Goal: Task Accomplishment & Management: Use online tool/utility

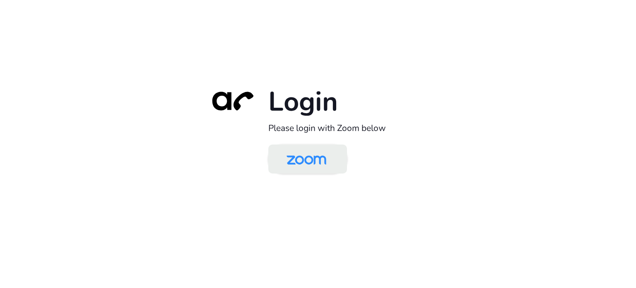
click at [306, 161] on img at bounding box center [306, 159] width 57 height 27
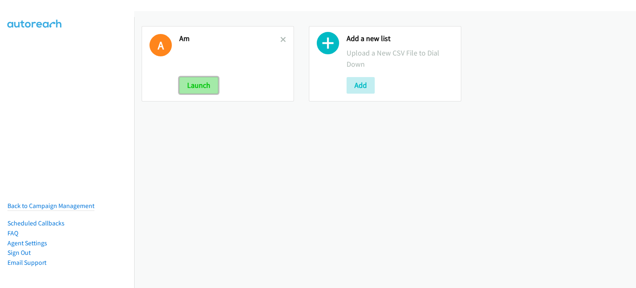
click at [197, 85] on button "Launch" at bounding box center [198, 85] width 39 height 17
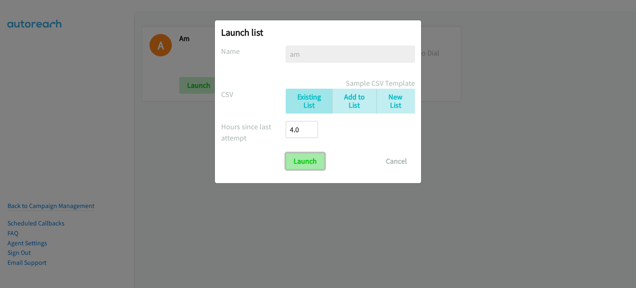
click at [305, 164] on input "Launch" at bounding box center [305, 161] width 39 height 17
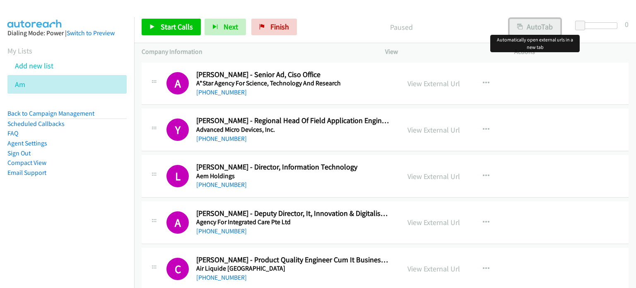
click at [526, 26] on button "AutoTab" at bounding box center [534, 27] width 51 height 17
click at [466, 12] on div "Start Calls Pause Next Finish Paused AutoTab AutoTab 0" at bounding box center [385, 27] width 502 height 32
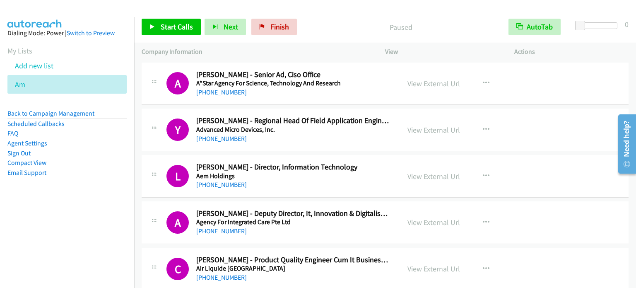
click at [86, 202] on aside "Dialing Mode: Power | Switch to Preview My Lists Add new list Am Back to Campai…" at bounding box center [67, 116] width 134 height 198
click at [490, 13] on div "Start Calls Pause Next Finish Paused AutoTab AutoTab 0" at bounding box center [385, 27] width 502 height 32
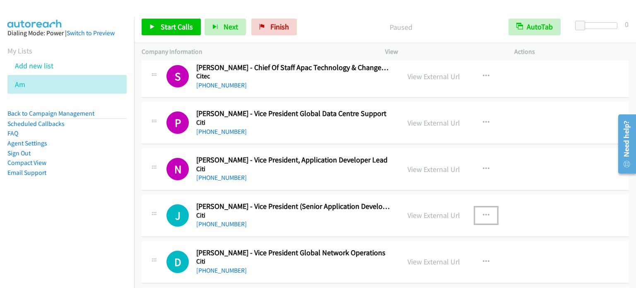
click at [483, 212] on icon "button" at bounding box center [486, 215] width 7 height 7
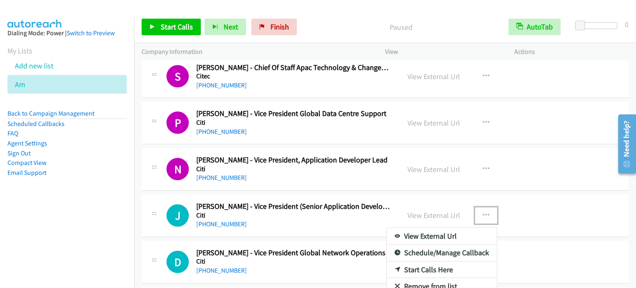
click at [422, 262] on link "Start Calls Here" at bounding box center [442, 269] width 110 height 17
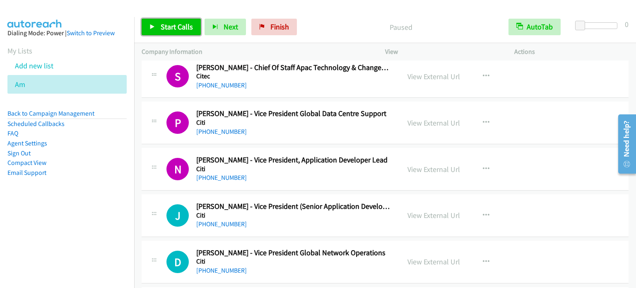
click at [178, 26] on span "Start Calls" at bounding box center [177, 27] width 32 height 10
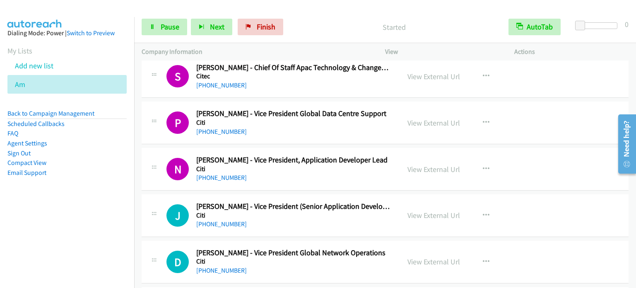
click at [111, 166] on li "Compact View" at bounding box center [66, 163] width 119 height 10
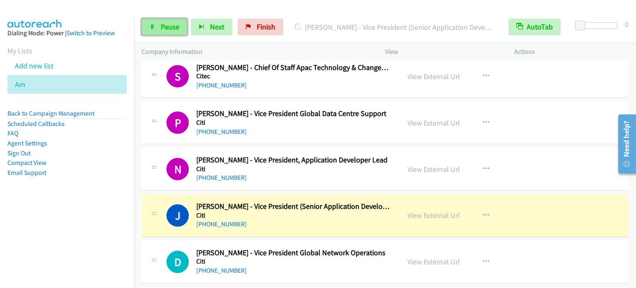
click at [165, 26] on span "Pause" at bounding box center [170, 27] width 19 height 10
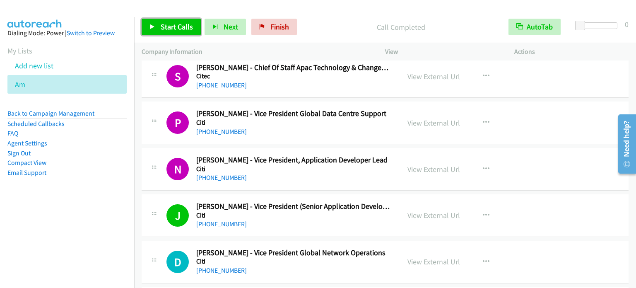
click at [174, 29] on span "Start Calls" at bounding box center [177, 27] width 32 height 10
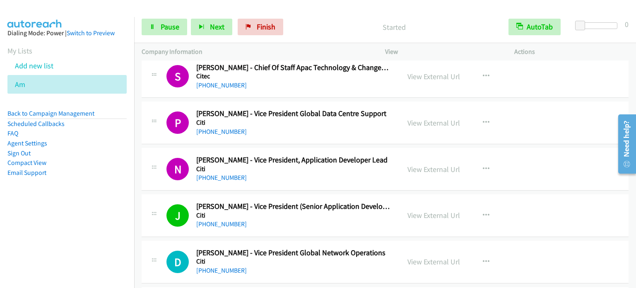
drag, startPoint x: 104, startPoint y: 183, endPoint x: 296, endPoint y: 27, distance: 247.5
click at [114, 173] on aside "Dialing Mode: Power | Switch to Preview My Lists Add new list Am Back to Campai…" at bounding box center [67, 116] width 134 height 198
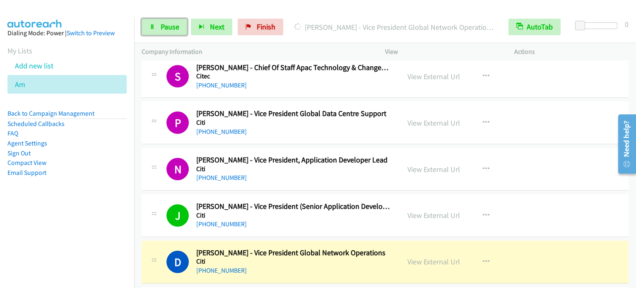
drag, startPoint x: 171, startPoint y: 28, endPoint x: 182, endPoint y: 11, distance: 20.2
click at [171, 28] on span "Pause" at bounding box center [170, 27] width 19 height 10
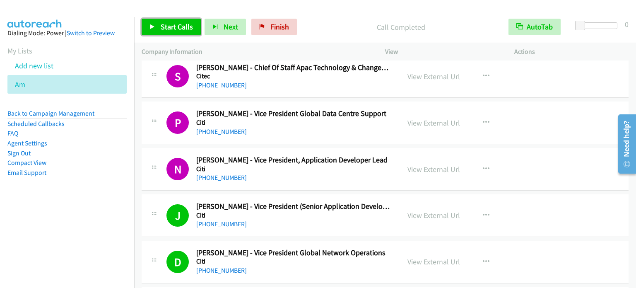
click at [183, 24] on span "Start Calls" at bounding box center [177, 27] width 32 height 10
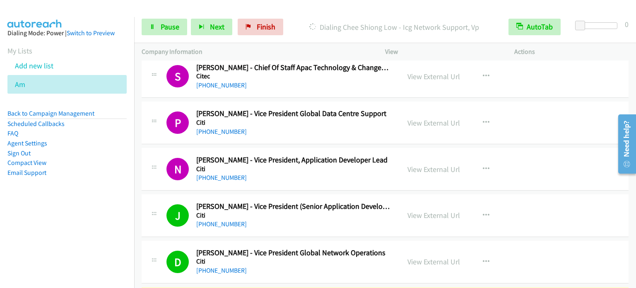
click at [99, 188] on aside "Dialing Mode: Power | Switch to Preview My Lists Add new list Am Back to Campai…" at bounding box center [67, 116] width 134 height 198
click at [175, 25] on span "Pause" at bounding box center [170, 27] width 19 height 10
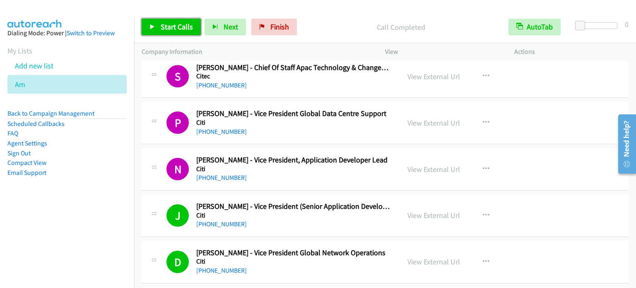
click at [163, 33] on link "Start Calls" at bounding box center [171, 27] width 59 height 17
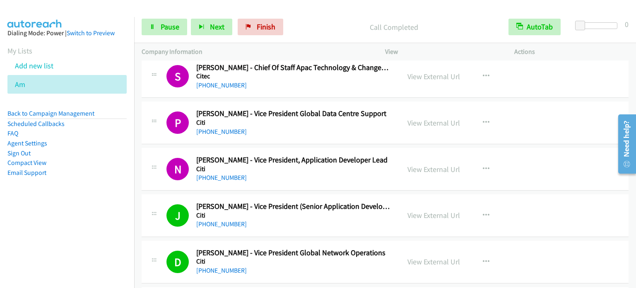
click at [92, 197] on aside "Dialing Mode: Power | Switch to Preview My Lists Add new list Am Back to Campai…" at bounding box center [67, 116] width 134 height 198
click at [171, 27] on span "Pause" at bounding box center [170, 27] width 19 height 10
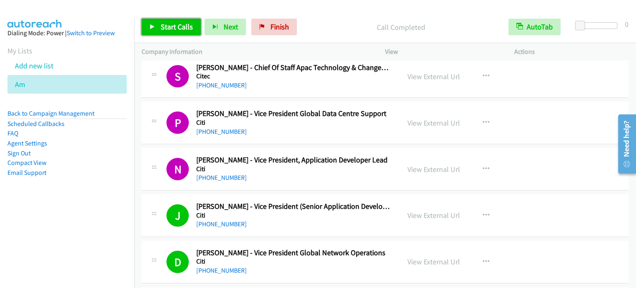
click at [177, 25] on span "Start Calls" at bounding box center [177, 27] width 32 height 10
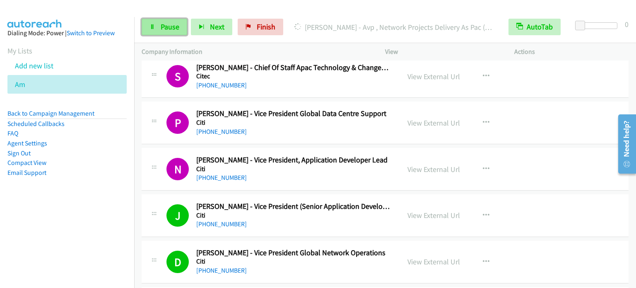
click at [171, 25] on span "Pause" at bounding box center [170, 27] width 19 height 10
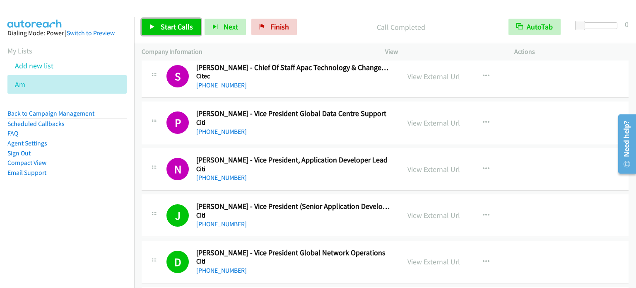
click at [186, 29] on span "Start Calls" at bounding box center [177, 27] width 32 height 10
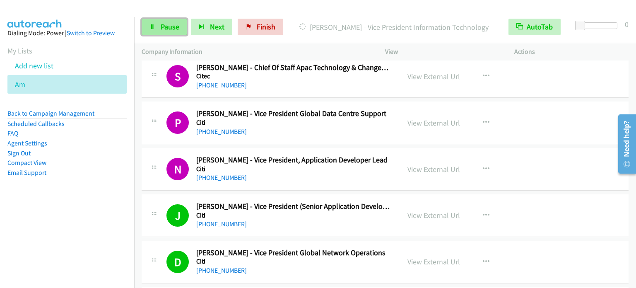
click at [173, 25] on span "Pause" at bounding box center [170, 27] width 19 height 10
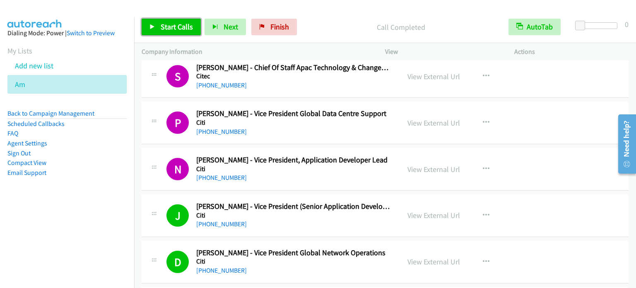
click at [173, 26] on span "Start Calls" at bounding box center [177, 27] width 32 height 10
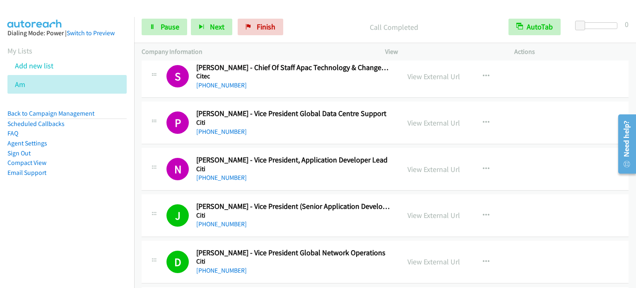
click at [101, 209] on aside "Dialing Mode: Power | Switch to Preview My Lists Add new list Am Back to Campai…" at bounding box center [67, 116] width 134 height 198
drag, startPoint x: 146, startPoint y: 7, endPoint x: 254, endPoint y: 2, distance: 108.2
click at [153, 10] on div at bounding box center [314, 16] width 628 height 32
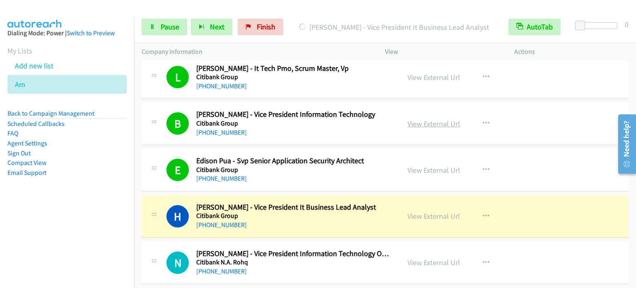
click at [427, 119] on link "View External Url" at bounding box center [433, 124] width 53 height 10
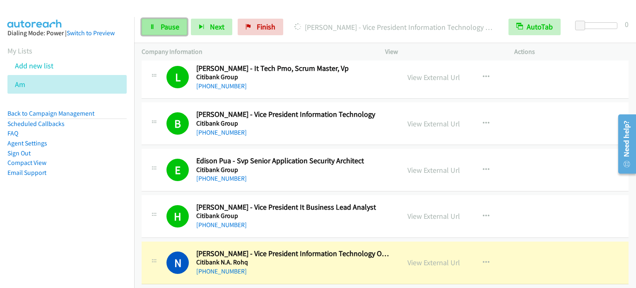
click at [161, 28] on span "Pause" at bounding box center [170, 27] width 19 height 10
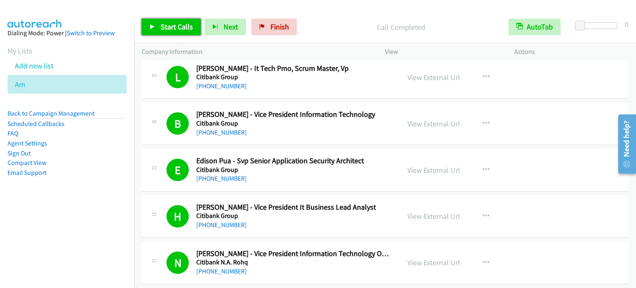
click at [179, 28] on span "Start Calls" at bounding box center [177, 27] width 32 height 10
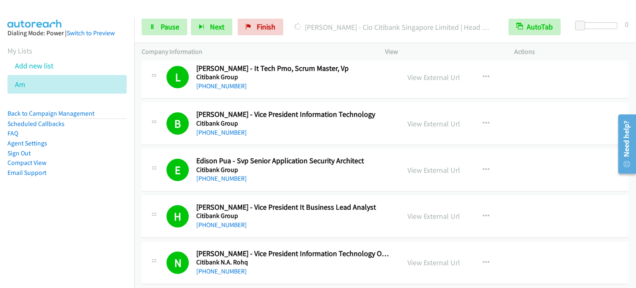
click at [70, 195] on aside "Dialing Mode: Power | Switch to Preview My Lists Add new list Am Back to Campai…" at bounding box center [67, 116] width 134 height 198
click at [158, 24] on link "Pause" at bounding box center [165, 27] width 46 height 17
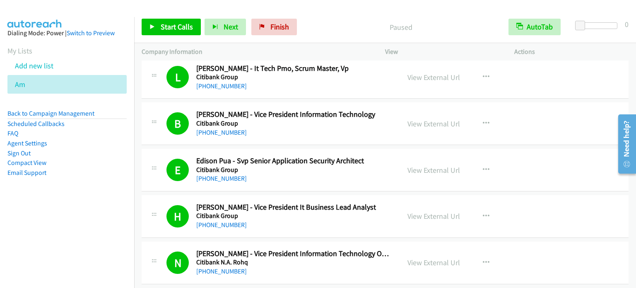
click at [84, 211] on aside "Dialing Mode: Power | Switch to Preview My Lists Add new list Am Back to Campai…" at bounding box center [67, 116] width 134 height 198
click at [187, 22] on span "Start Calls" at bounding box center [177, 27] width 32 height 10
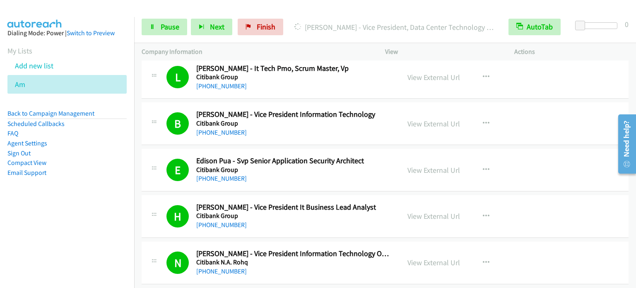
click at [22, 212] on aside "Dialing Mode: Power | Switch to Preview My Lists Add new list Am Back to Campai…" at bounding box center [67, 116] width 134 height 198
click at [171, 26] on span "Pause" at bounding box center [170, 27] width 19 height 10
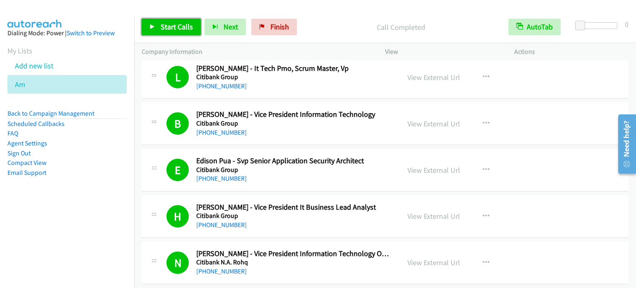
click at [181, 26] on span "Start Calls" at bounding box center [177, 27] width 32 height 10
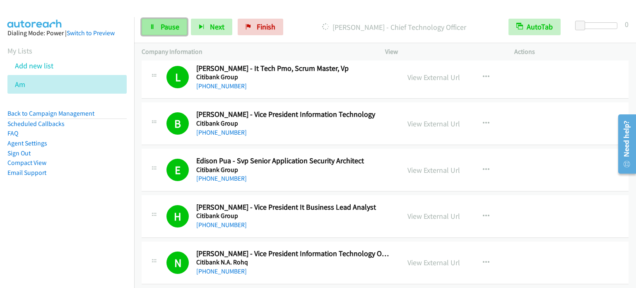
click at [164, 28] on span "Pause" at bounding box center [170, 27] width 19 height 10
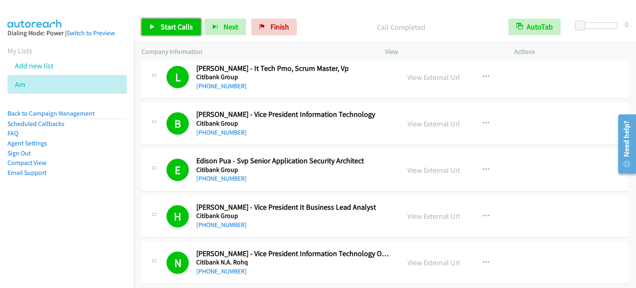
click at [176, 24] on span "Start Calls" at bounding box center [177, 27] width 32 height 10
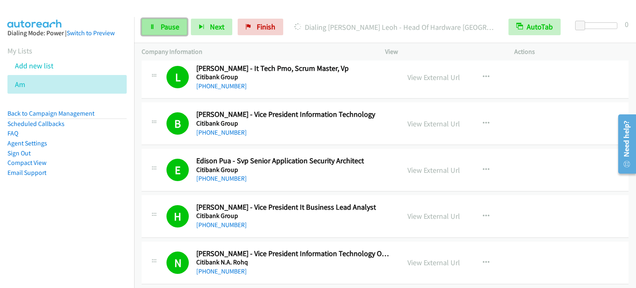
click at [154, 26] on icon at bounding box center [152, 27] width 6 height 6
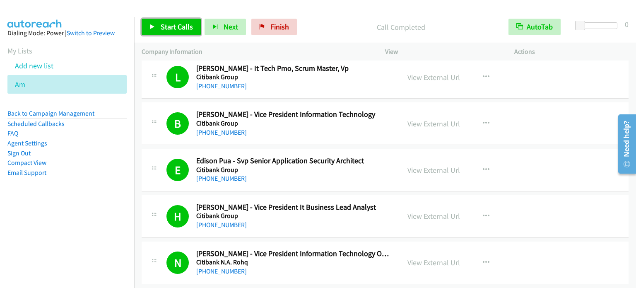
click at [166, 26] on span "Start Calls" at bounding box center [177, 27] width 32 height 10
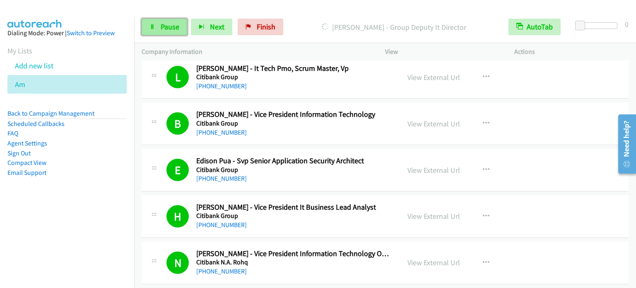
click at [161, 29] on span "Pause" at bounding box center [170, 27] width 19 height 10
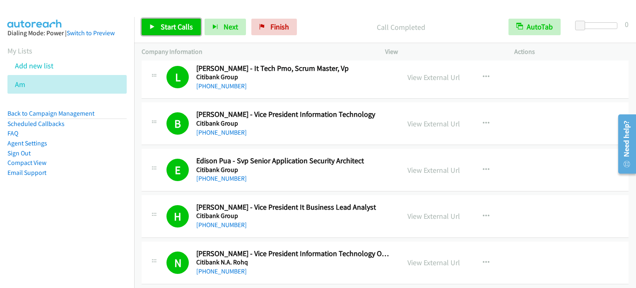
click at [167, 29] on span "Start Calls" at bounding box center [177, 27] width 32 height 10
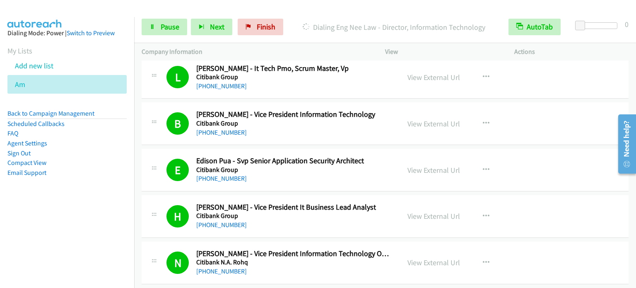
click at [74, 183] on aside "Dialing Mode: Power | Switch to Preview My Lists Add new list Am Back to Campai…" at bounding box center [67, 116] width 134 height 198
click at [169, 29] on span "Pause" at bounding box center [170, 27] width 19 height 10
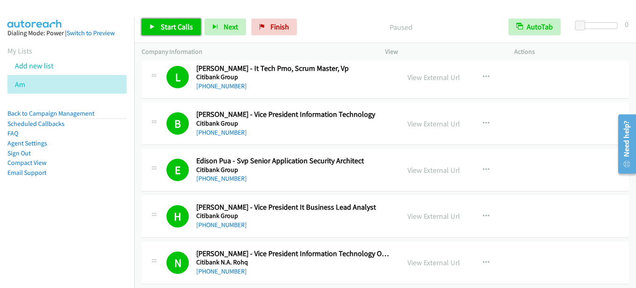
click at [152, 28] on icon at bounding box center [152, 27] width 6 height 6
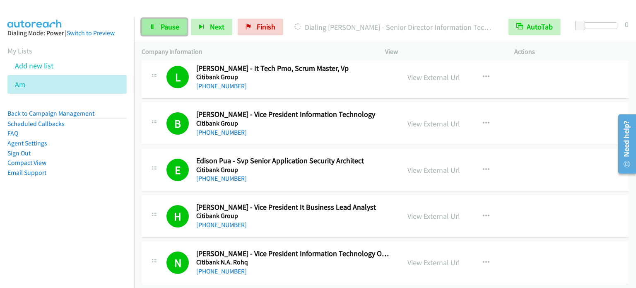
click at [169, 29] on span "Pause" at bounding box center [170, 27] width 19 height 10
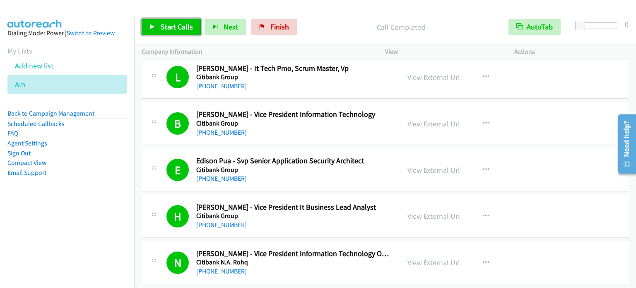
click at [170, 26] on span "Start Calls" at bounding box center [177, 27] width 32 height 10
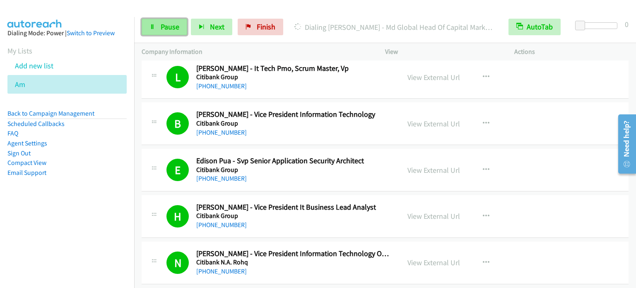
click at [165, 25] on span "Pause" at bounding box center [170, 27] width 19 height 10
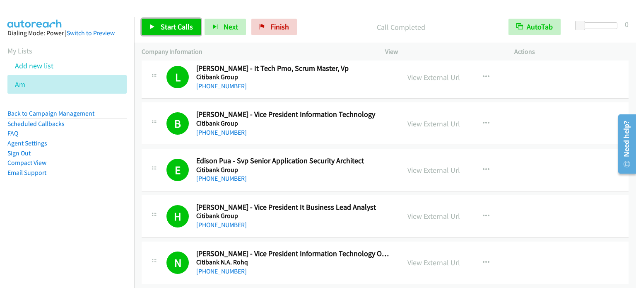
click at [189, 20] on link "Start Calls" at bounding box center [171, 27] width 59 height 17
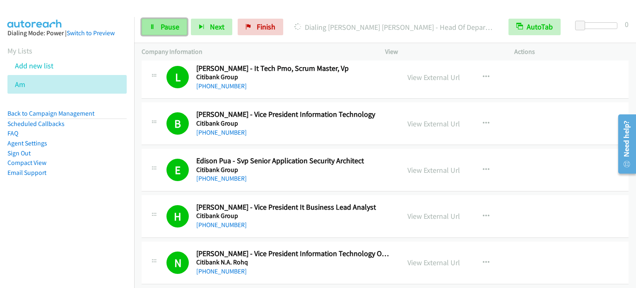
click at [172, 26] on span "Pause" at bounding box center [170, 27] width 19 height 10
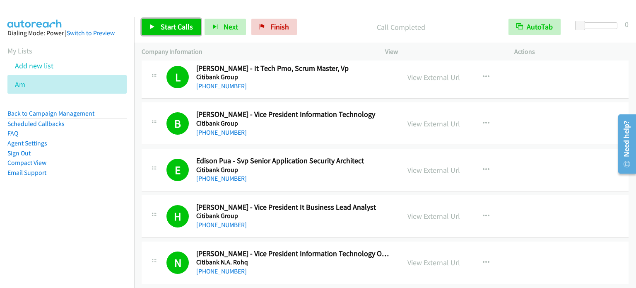
click at [177, 27] on span "Start Calls" at bounding box center [177, 27] width 32 height 10
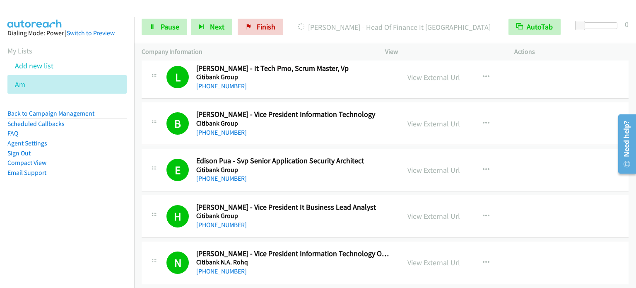
click at [86, 237] on nav "Dialing Mode: Power | Switch to Preview My Lists Add new list Am Back to Campai…" at bounding box center [67, 161] width 135 height 288
click at [154, 21] on link "Pause" at bounding box center [165, 27] width 46 height 17
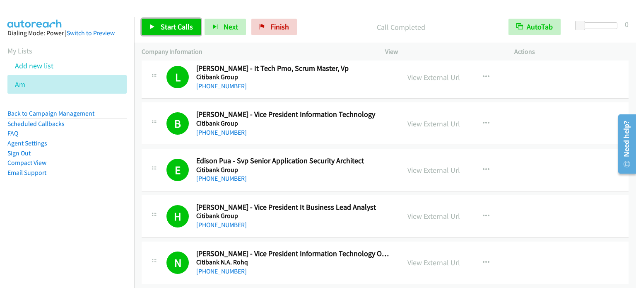
click at [172, 28] on span "Start Calls" at bounding box center [177, 27] width 32 height 10
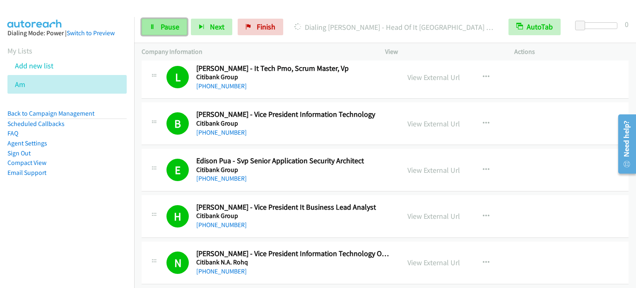
click at [162, 27] on span "Pause" at bounding box center [170, 27] width 19 height 10
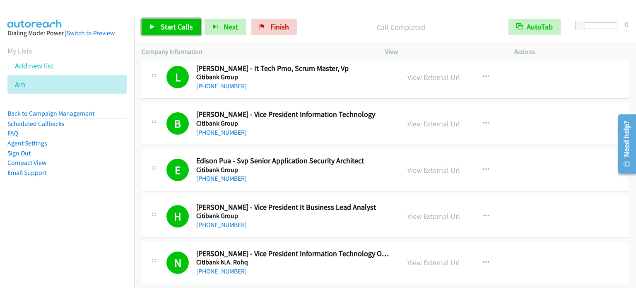
click at [174, 24] on span "Start Calls" at bounding box center [177, 27] width 32 height 10
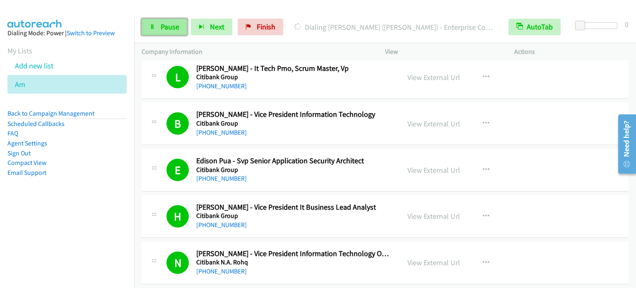
click at [162, 27] on span "Pause" at bounding box center [170, 27] width 19 height 10
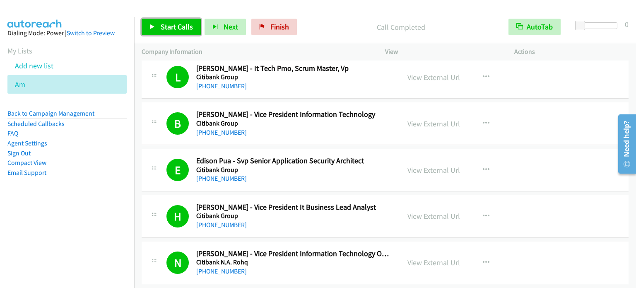
click at [167, 26] on span "Start Calls" at bounding box center [177, 27] width 32 height 10
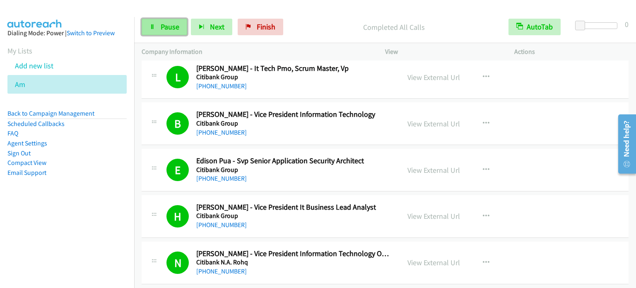
click at [176, 24] on span "Pause" at bounding box center [170, 27] width 19 height 10
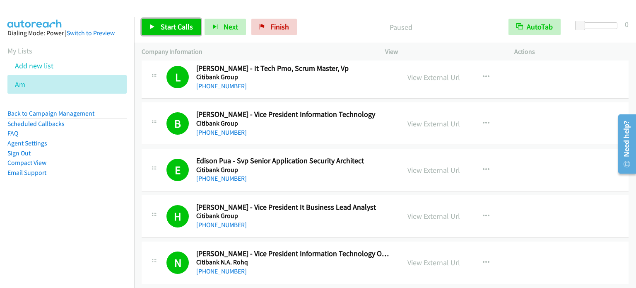
click at [173, 26] on span "Start Calls" at bounding box center [177, 27] width 32 height 10
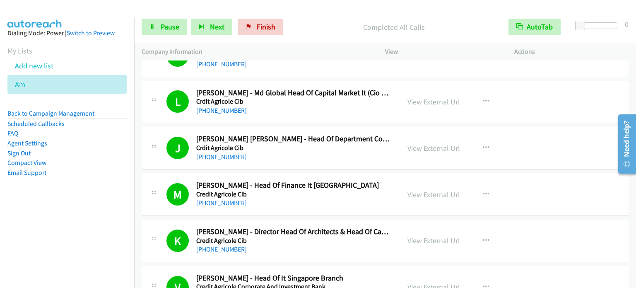
scroll to position [4727, 0]
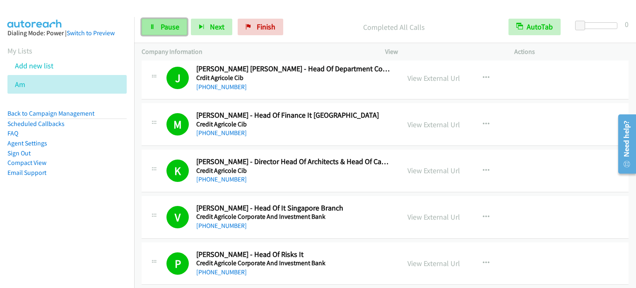
click at [161, 23] on span "Pause" at bounding box center [170, 27] width 19 height 10
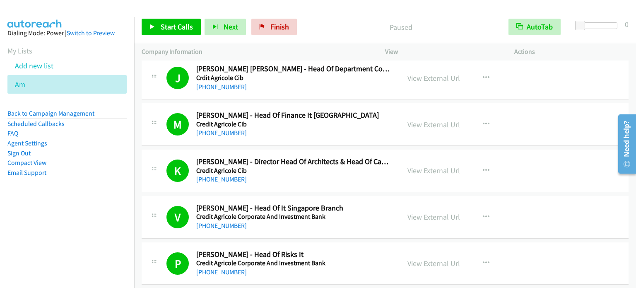
click at [74, 210] on aside "Dialing Mode: Power | Switch to Preview My Lists Add new list Am Back to Campai…" at bounding box center [67, 116] width 134 height 198
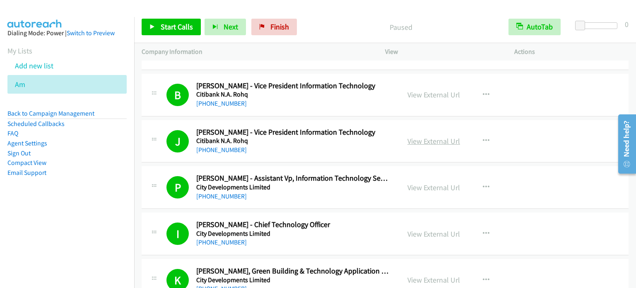
scroll to position [4023, 0]
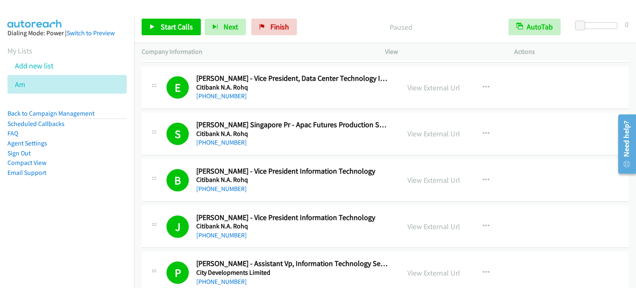
drag, startPoint x: 94, startPoint y: 263, endPoint x: 248, endPoint y: 11, distance: 295.6
click at [94, 259] on nav "Dialing Mode: Power | Switch to Preview My Lists Add new list Am Back to Campai…" at bounding box center [67, 161] width 135 height 288
